Goal: Task Accomplishment & Management: Complete application form

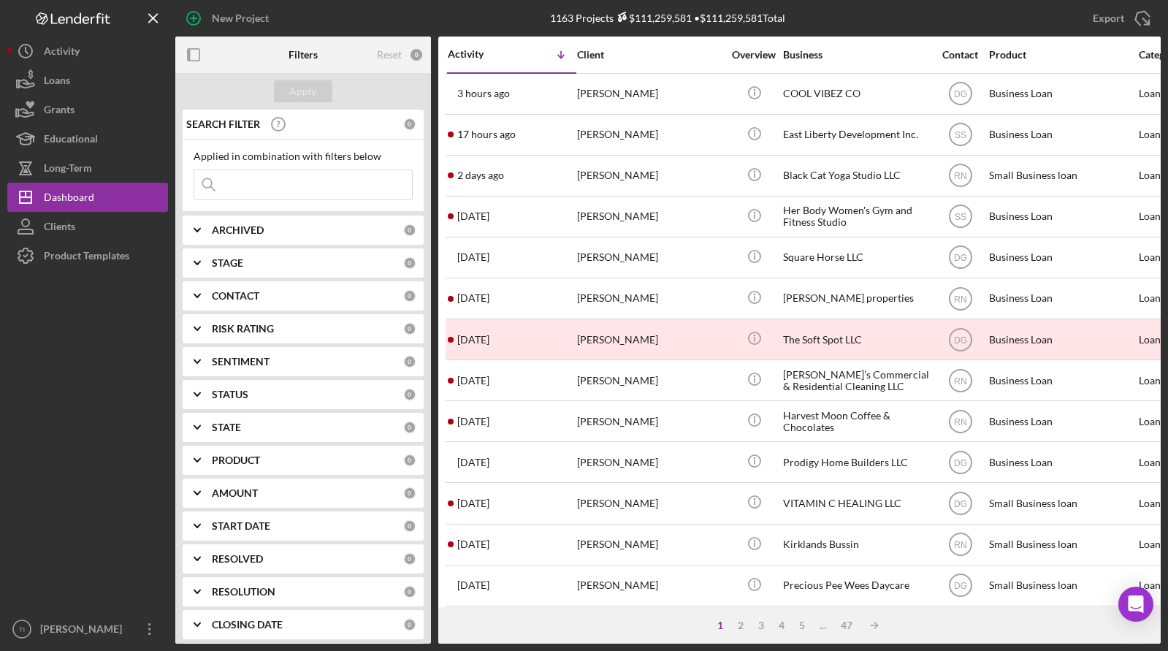
click at [290, 185] on input at bounding box center [303, 184] width 218 height 29
type input "royalty ventures"
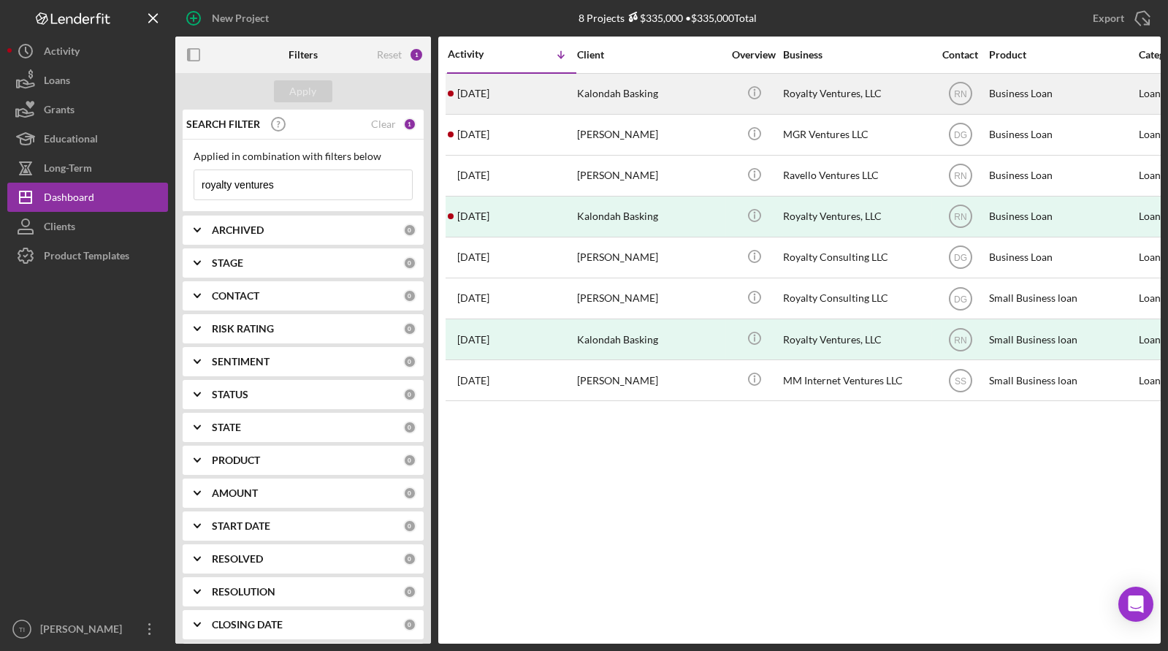
click at [827, 96] on div "Royalty Ventures, LLC" at bounding box center [856, 93] width 146 height 39
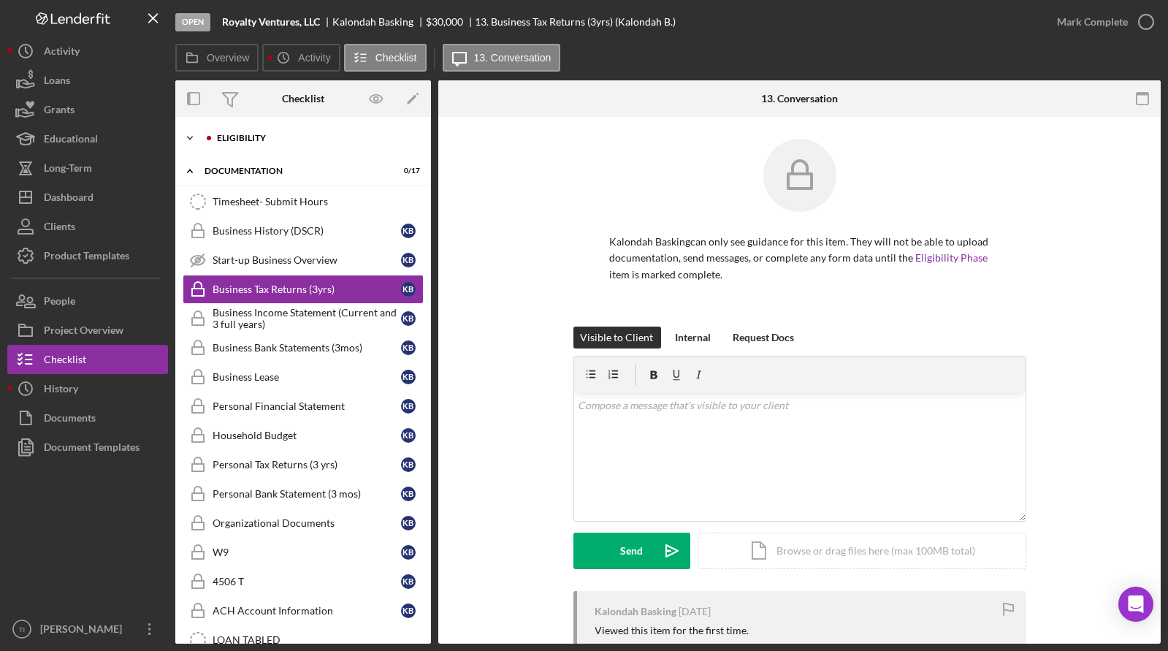
click at [188, 134] on icon "Icon/Expander" at bounding box center [189, 137] width 29 height 29
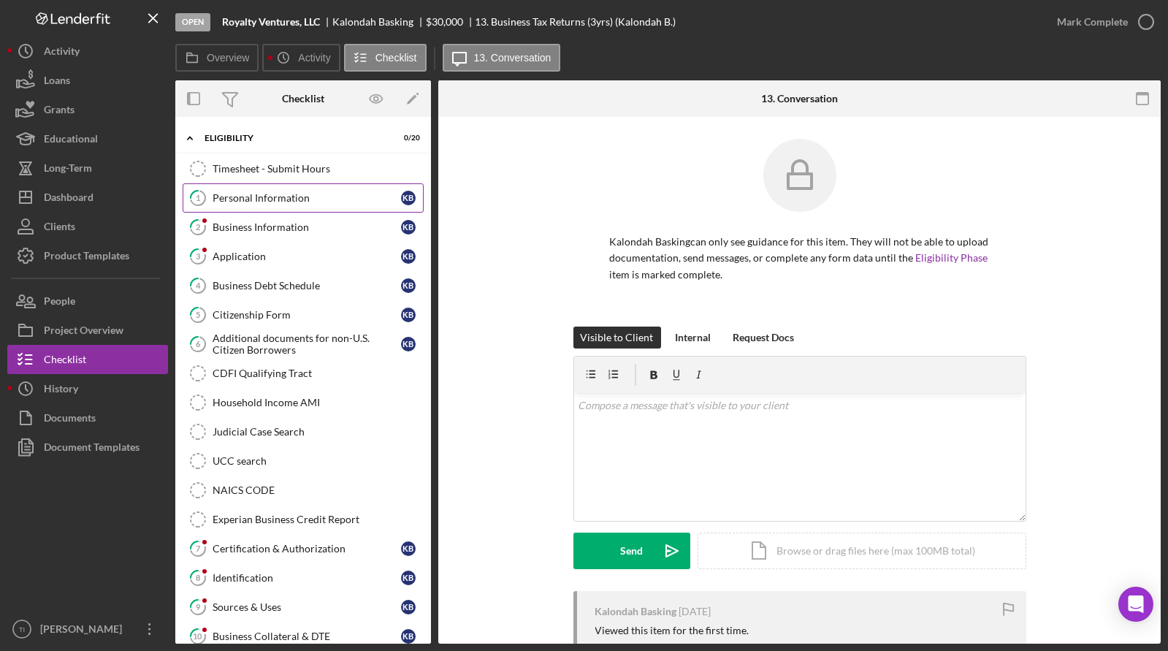
click at [269, 195] on div "Personal Information" at bounding box center [306, 198] width 188 height 12
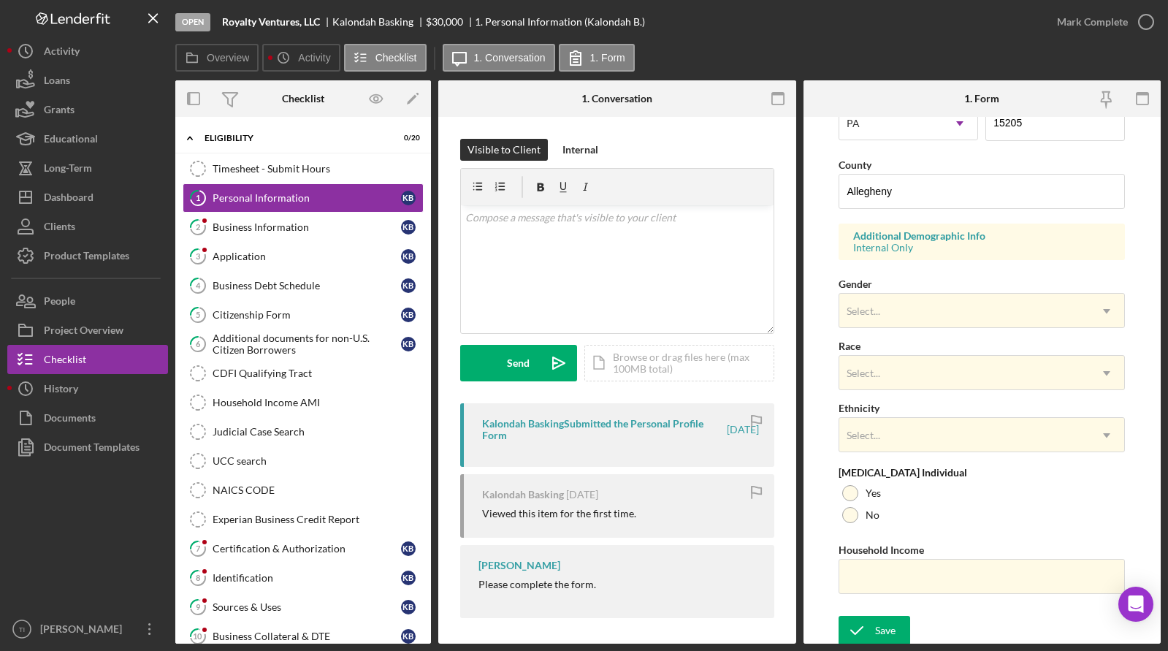
scroll to position [447, 0]
click at [295, 233] on link "2 Business Information K B" at bounding box center [303, 226] width 241 height 29
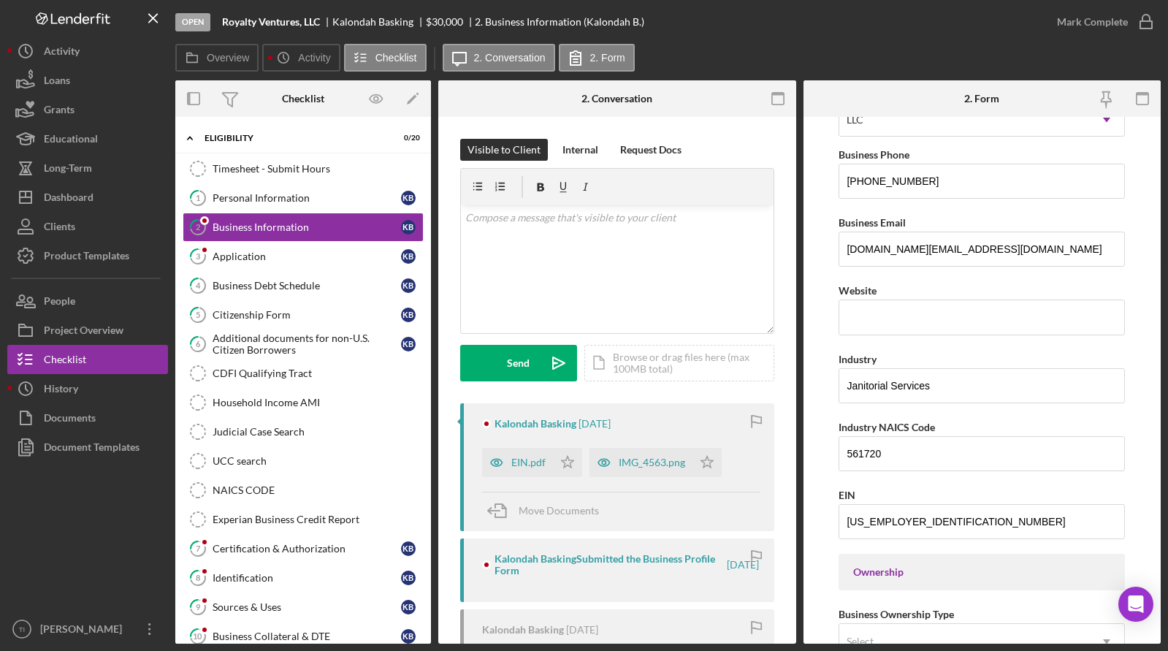
scroll to position [219, 0]
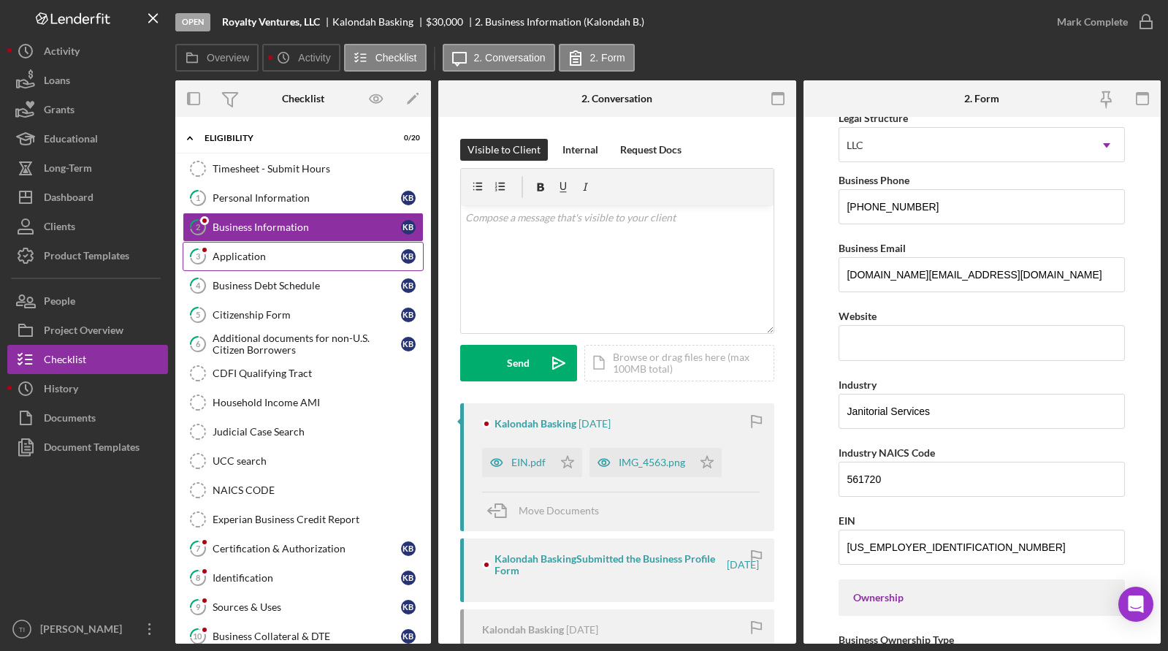
click at [264, 253] on div "Application" at bounding box center [306, 256] width 188 height 12
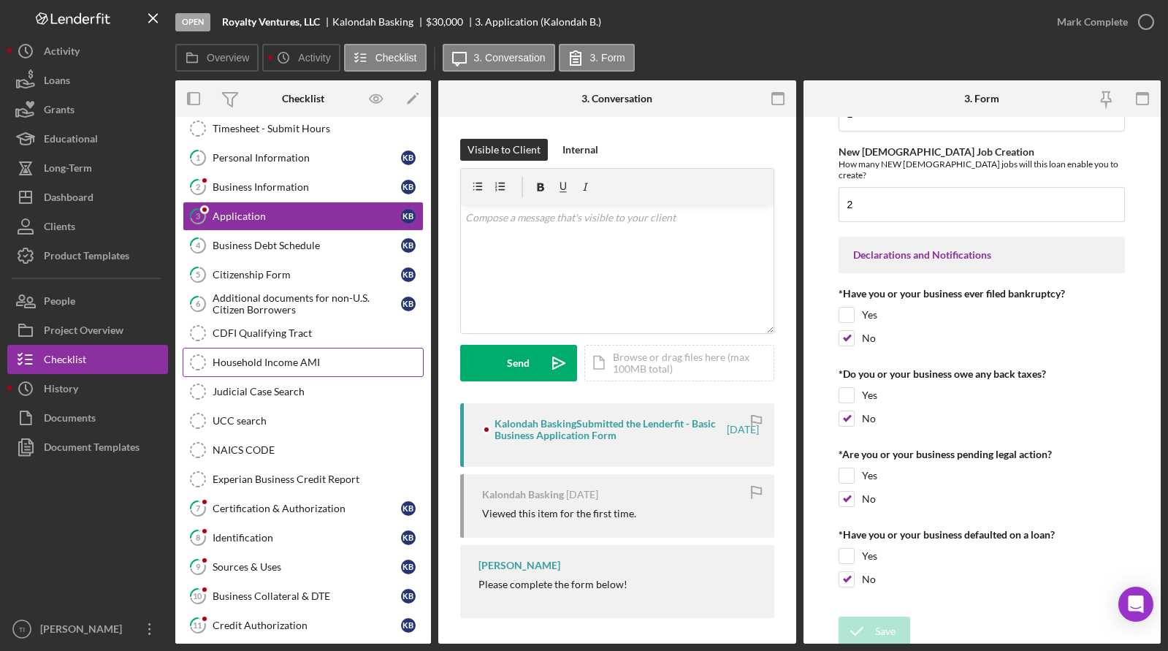
scroll to position [73, 0]
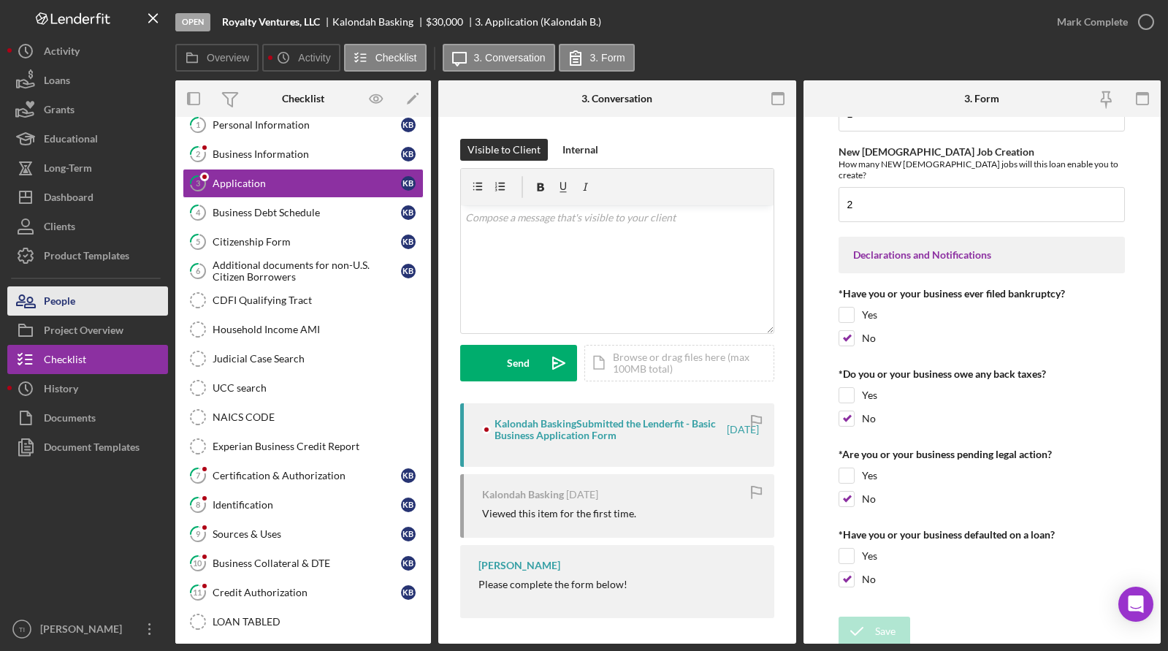
click at [66, 300] on div "People" at bounding box center [59, 302] width 31 height 33
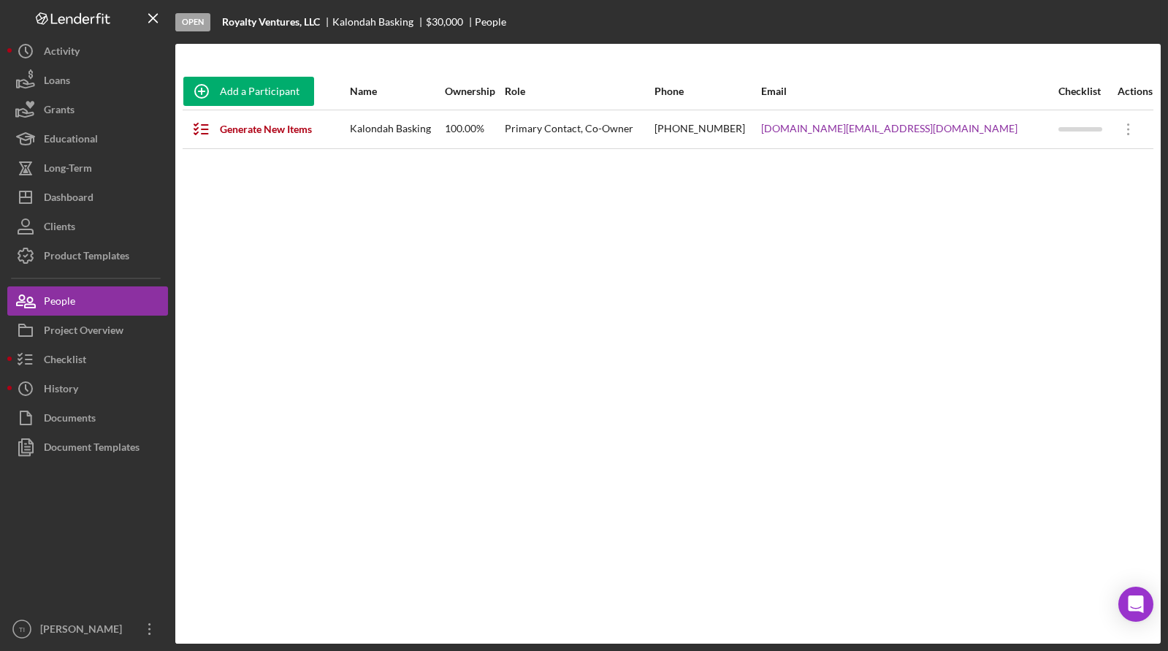
click at [438, 129] on div "Kalondah Basking" at bounding box center [396, 129] width 93 height 37
drag, startPoint x: 78, startPoint y: 196, endPoint x: 99, endPoint y: 201, distance: 21.1
click at [78, 196] on div "Dashboard" at bounding box center [69, 199] width 50 height 33
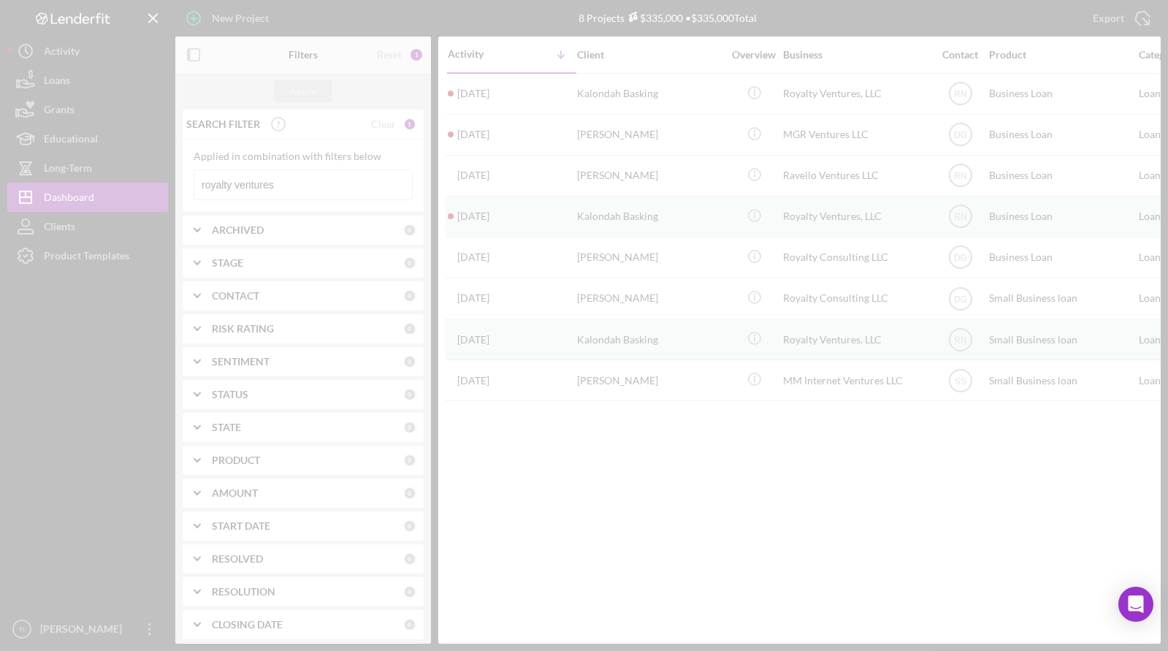
click at [109, 167] on div at bounding box center [584, 325] width 1168 height 651
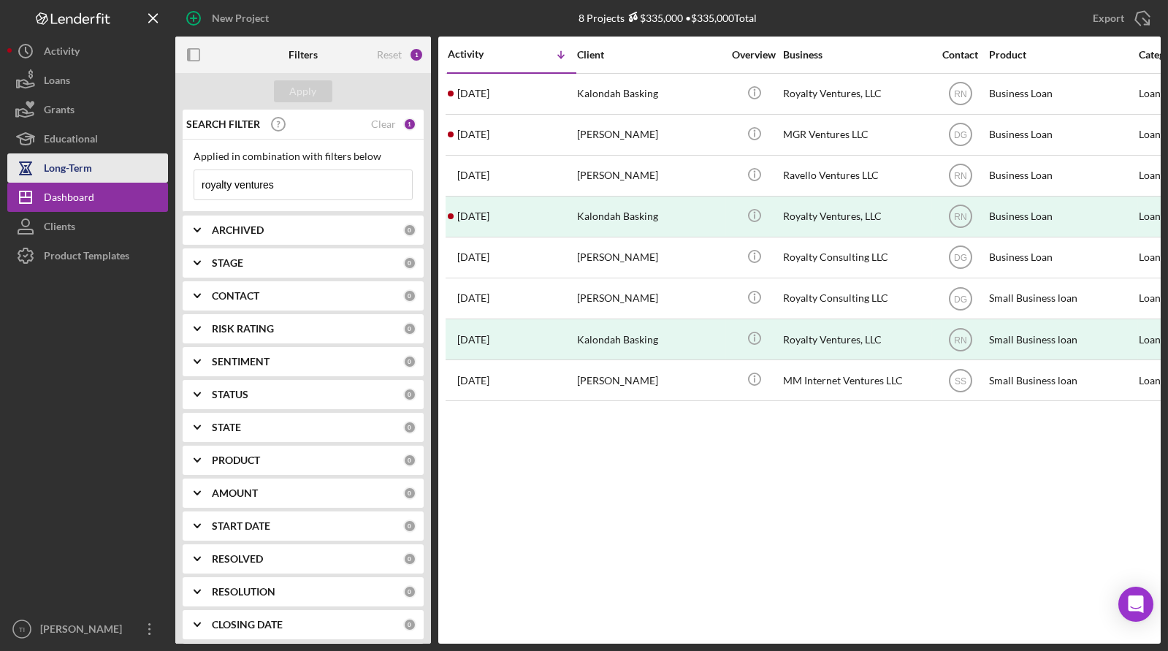
drag, startPoint x: 206, startPoint y: 173, endPoint x: 147, endPoint y: 172, distance: 58.4
click at [147, 172] on div "New Project 8 Projects $335,000 • $335,000 Total royalty ventures Export Icon/E…" at bounding box center [583, 321] width 1153 height 643
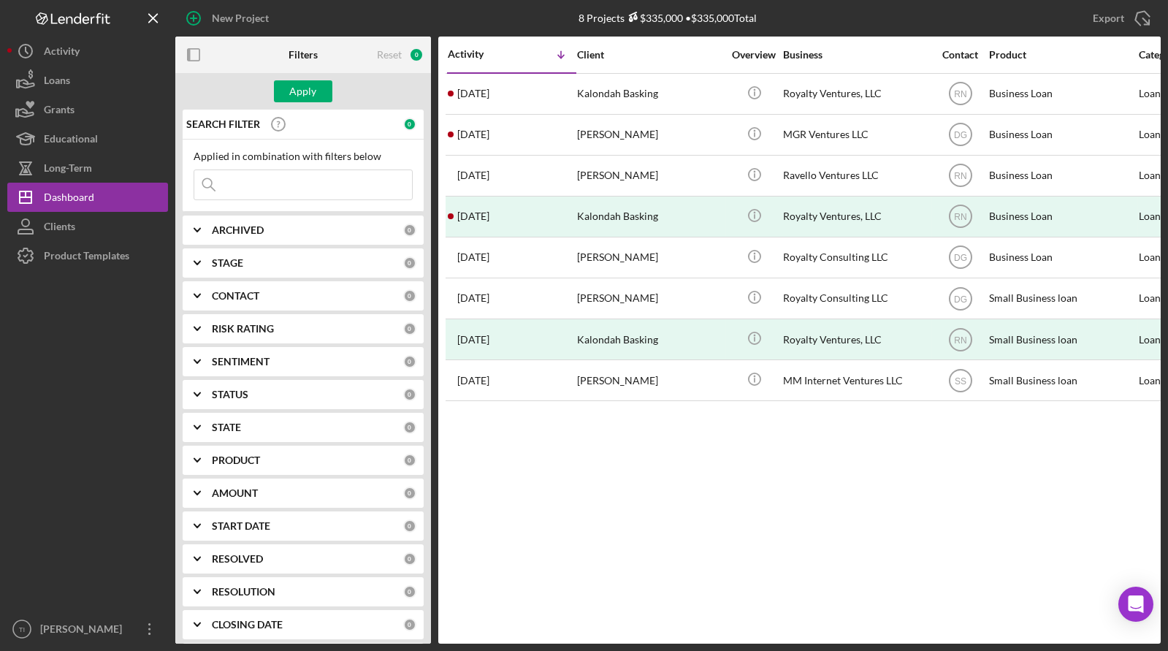
click at [308, 191] on input at bounding box center [303, 184] width 218 height 29
